Goal: Transaction & Acquisition: Purchase product/service

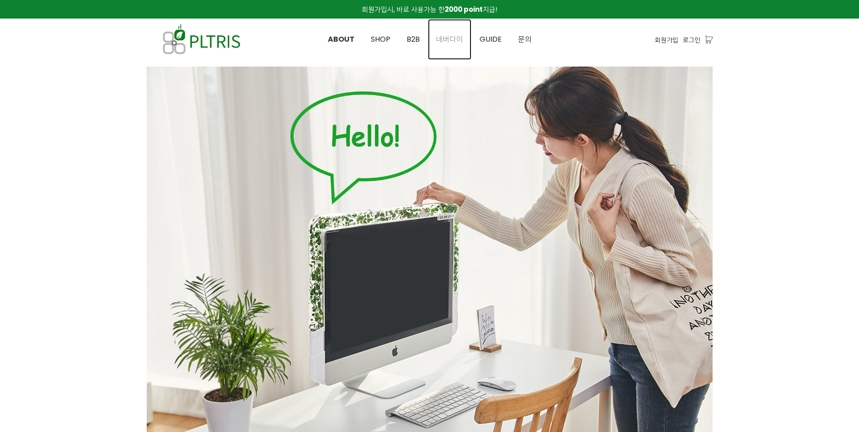
click at [450, 43] on span "네버다이" at bounding box center [449, 39] width 27 height 10
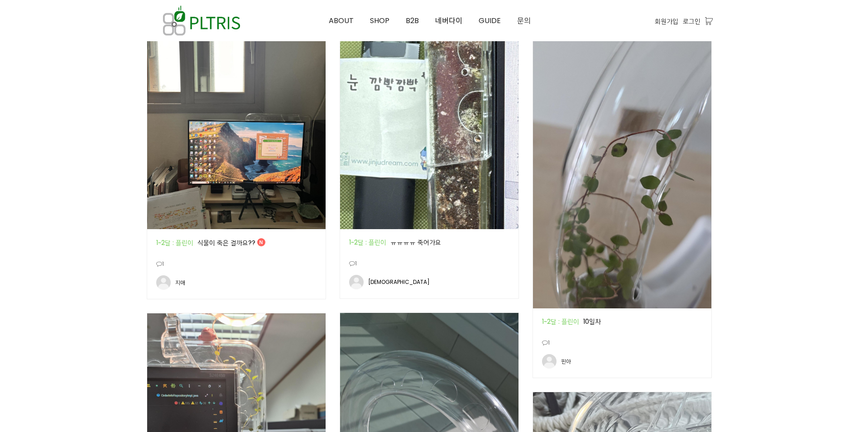
scroll to position [498, 0]
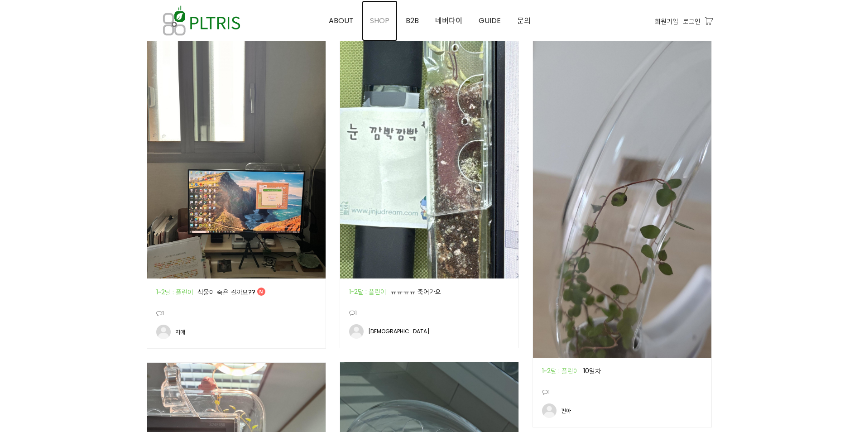
click at [373, 24] on span "SHOP" at bounding box center [379, 20] width 19 height 10
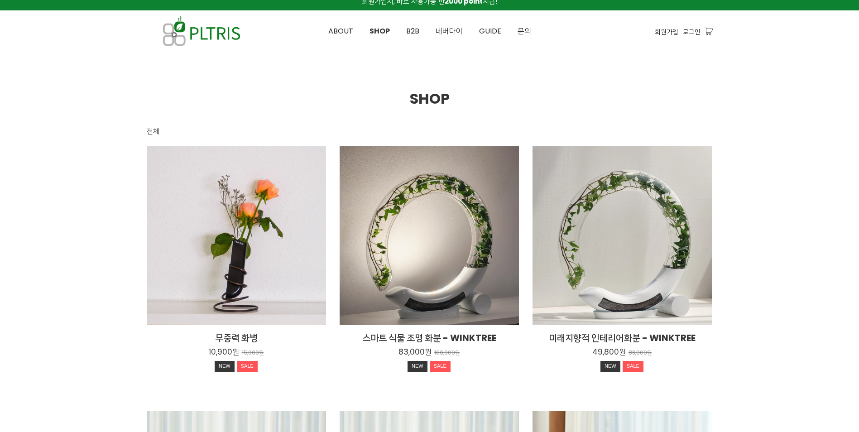
scroll to position [226, 0]
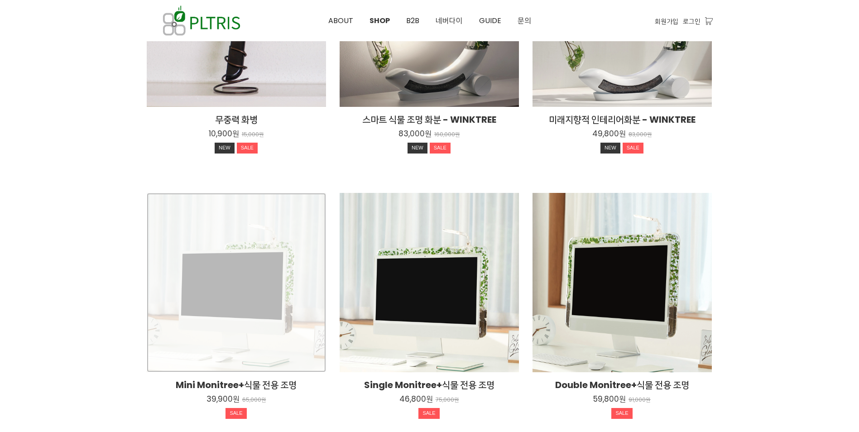
click at [290, 283] on div "Mini Monitree+식물 전용 조명 39,900원 65,000원 SALE" at bounding box center [236, 282] width 179 height 179
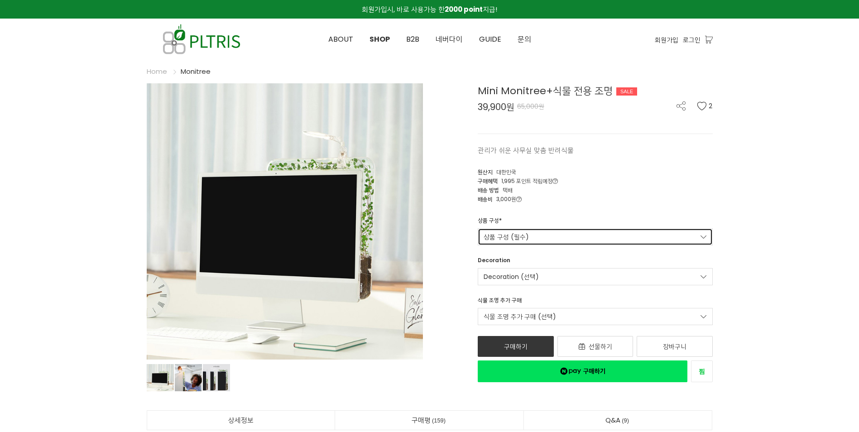
click at [564, 240] on link "상품 구성 (필수)" at bounding box center [595, 236] width 235 height 17
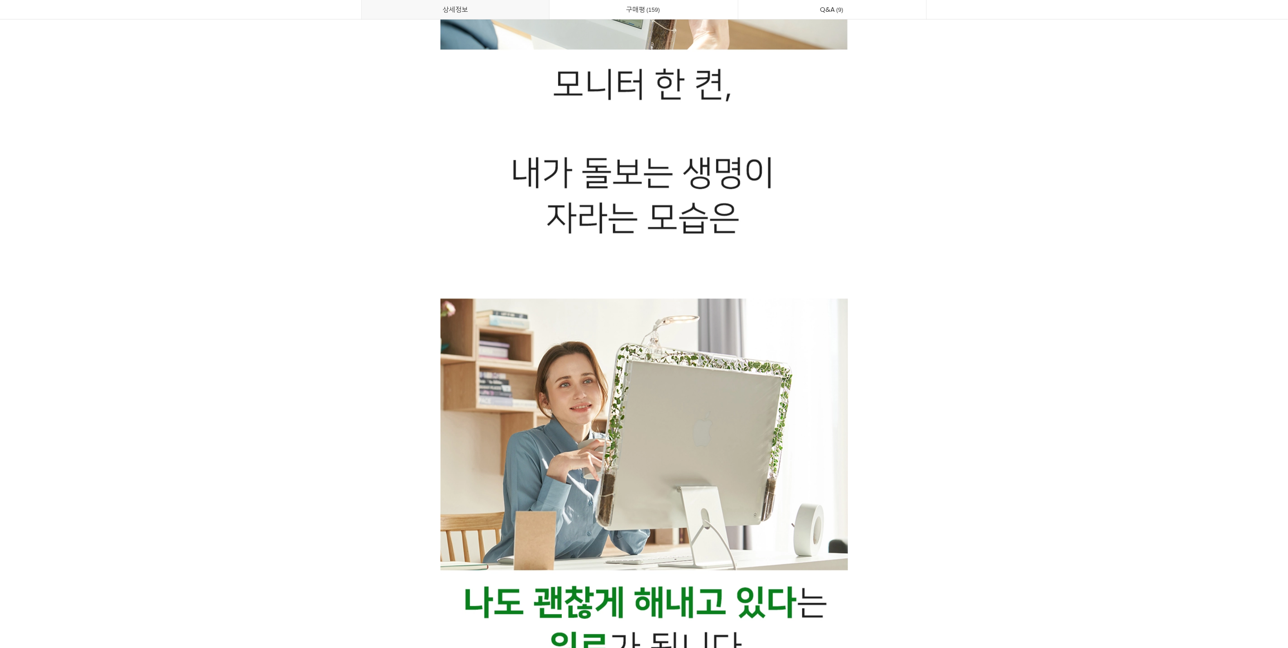
scroll to position [1219, 0]
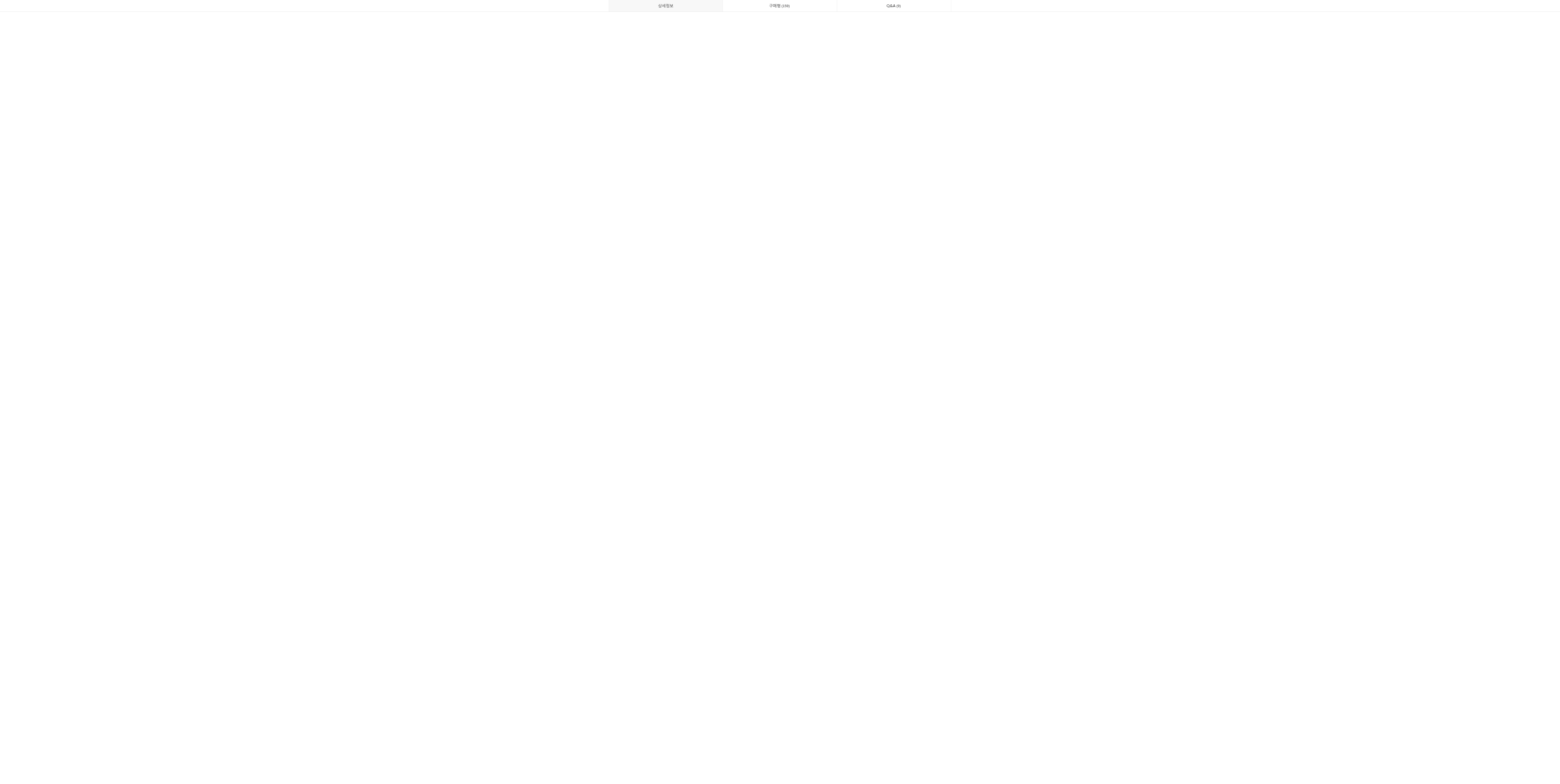
scroll to position [4390, 0]
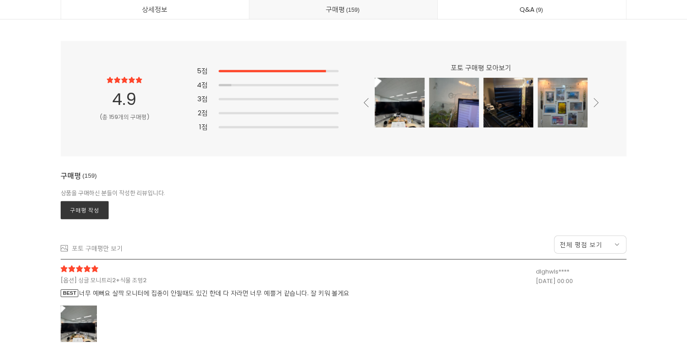
scroll to position [23472, 0]
